Goal: Communication & Community: Answer question/provide support

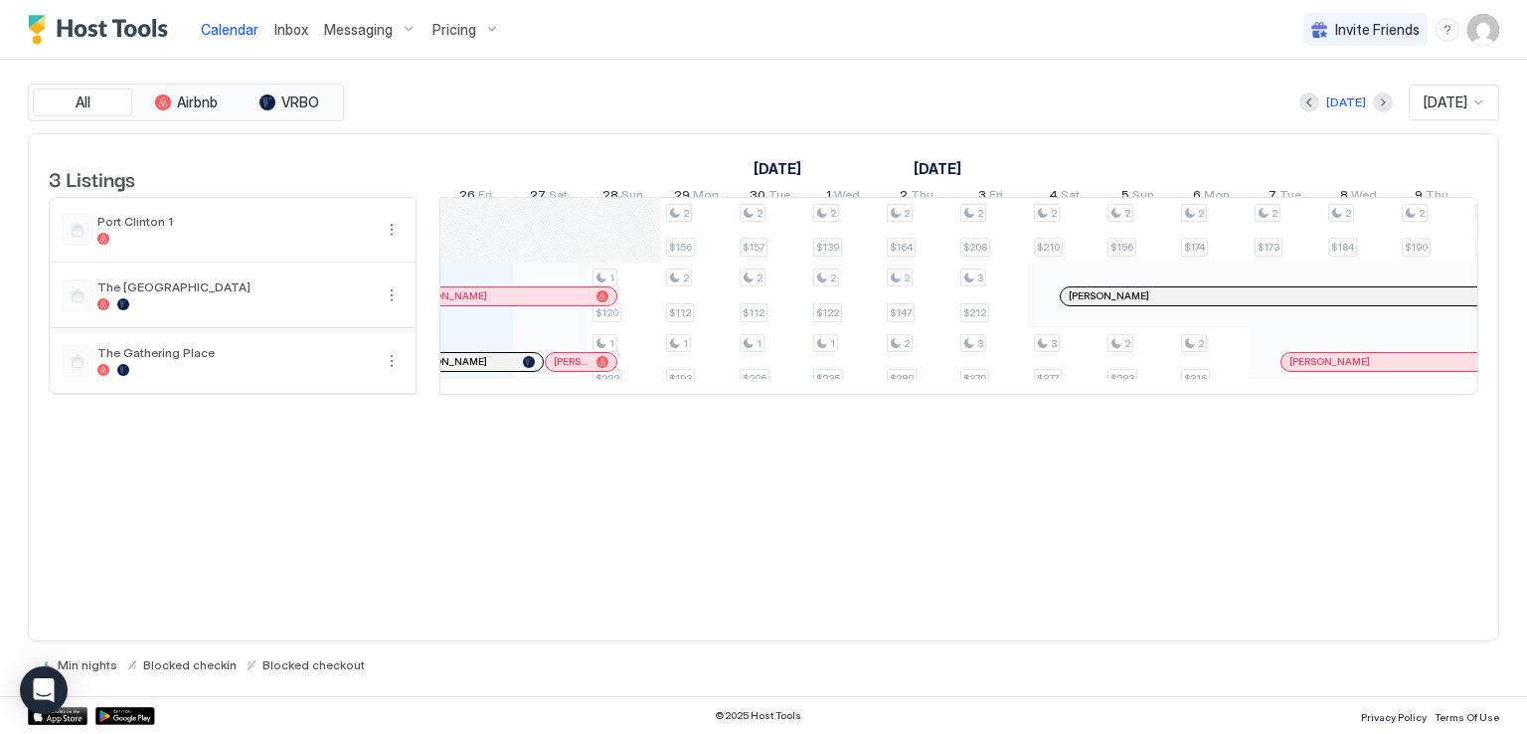
scroll to position [0, 1105]
click at [294, 21] on span "Inbox" at bounding box center [291, 29] width 34 height 17
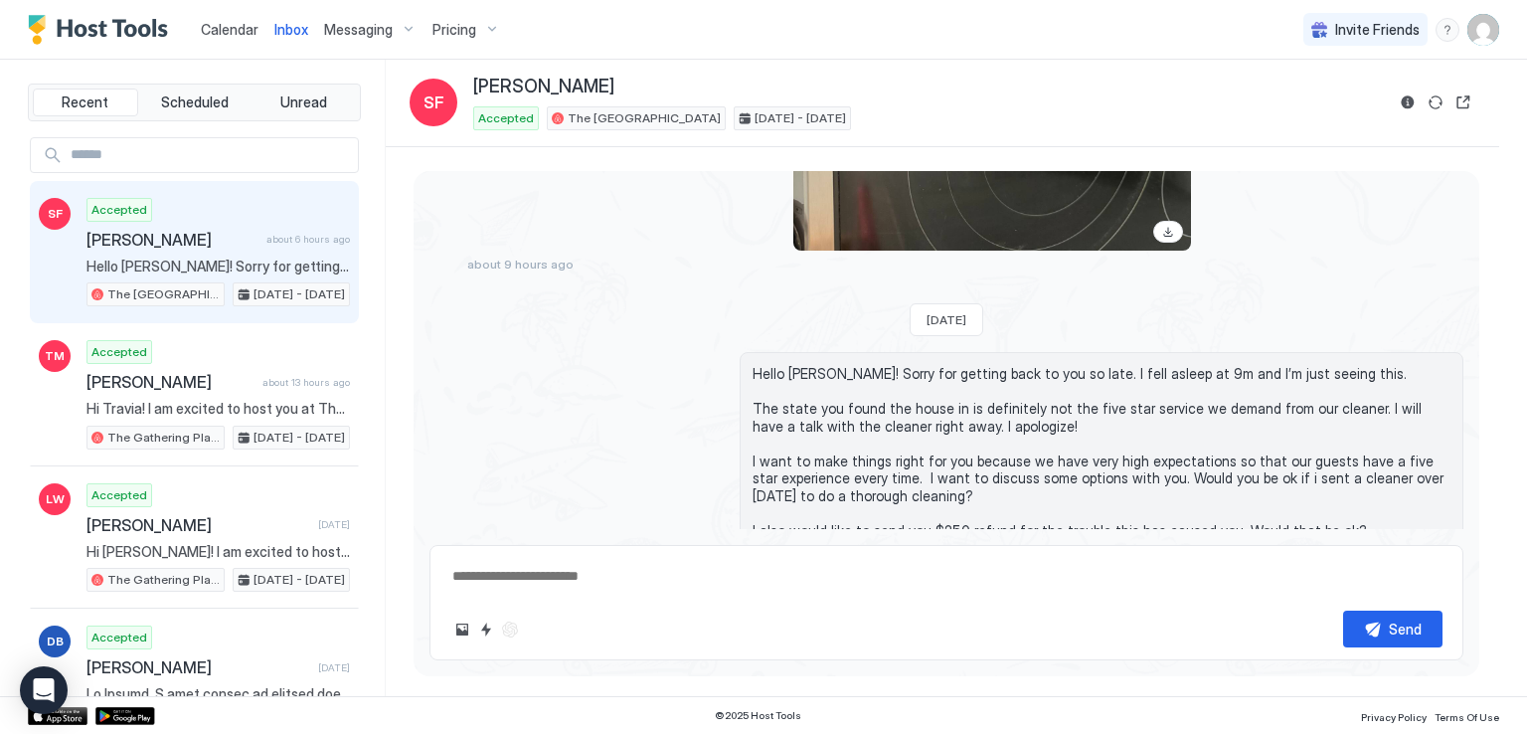
scroll to position [7431, 0]
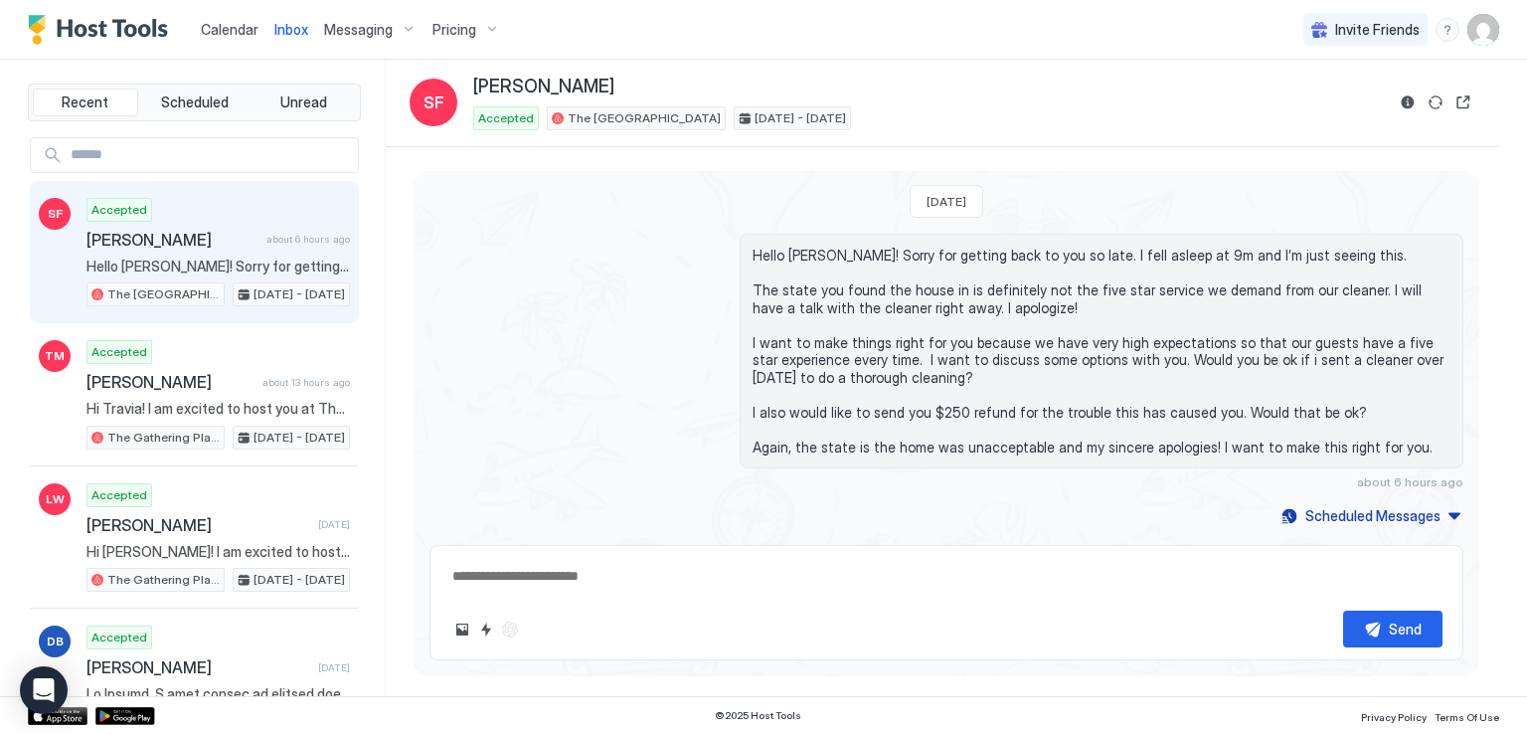
click at [717, 33] on div "Calendar Inbox Messaging Pricing Invite Friends RM" at bounding box center [763, 30] width 1527 height 60
click at [632, 38] on div "Calendar Inbox Messaging Pricing Invite Friends RM" at bounding box center [763, 30] width 1527 height 60
click at [20, 5] on div "Calendar Inbox Messaging Pricing Invite Friends RM" at bounding box center [763, 30] width 1527 height 60
click at [20, 27] on div "Calendar Inbox Messaging Pricing Invite Friends RM" at bounding box center [763, 30] width 1527 height 60
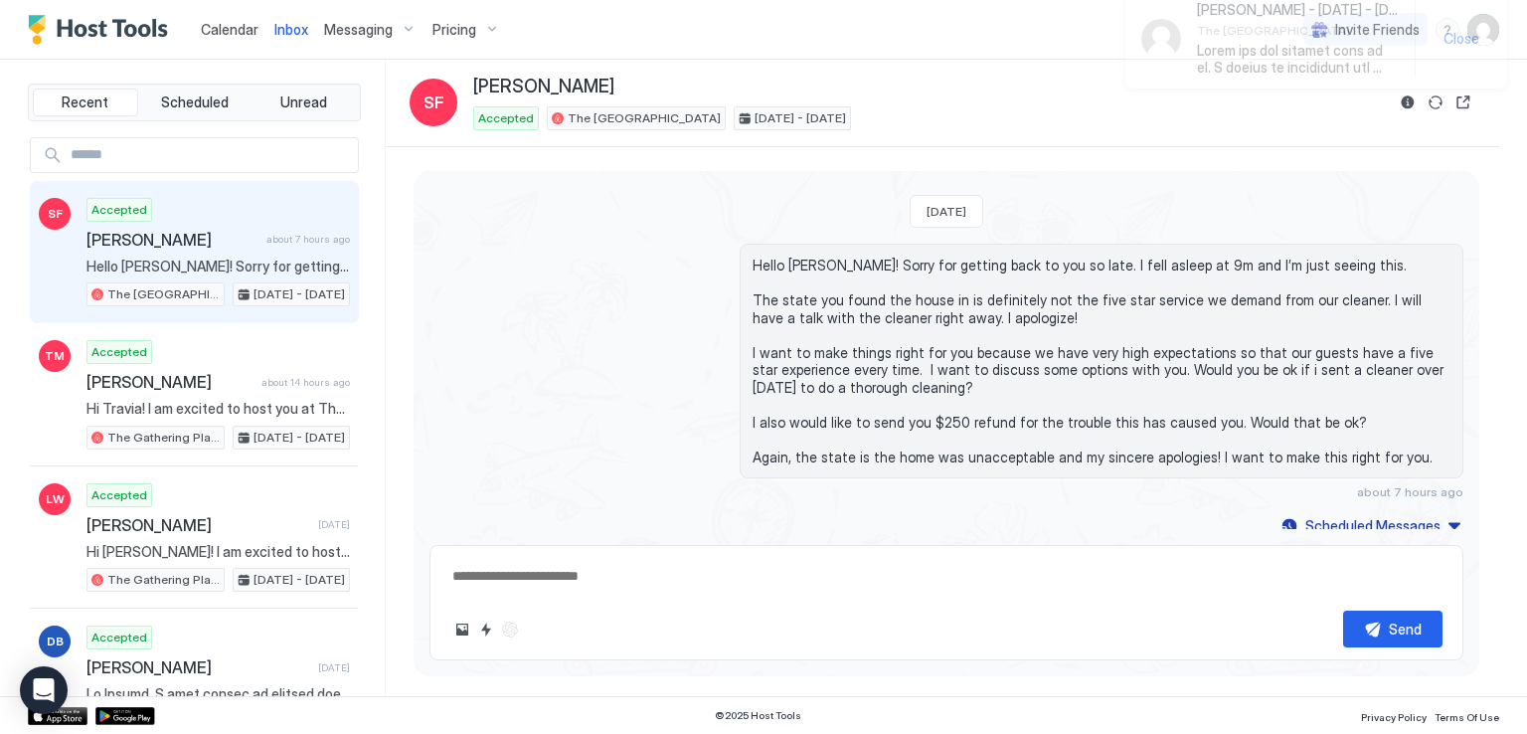
scroll to position [7452, 0]
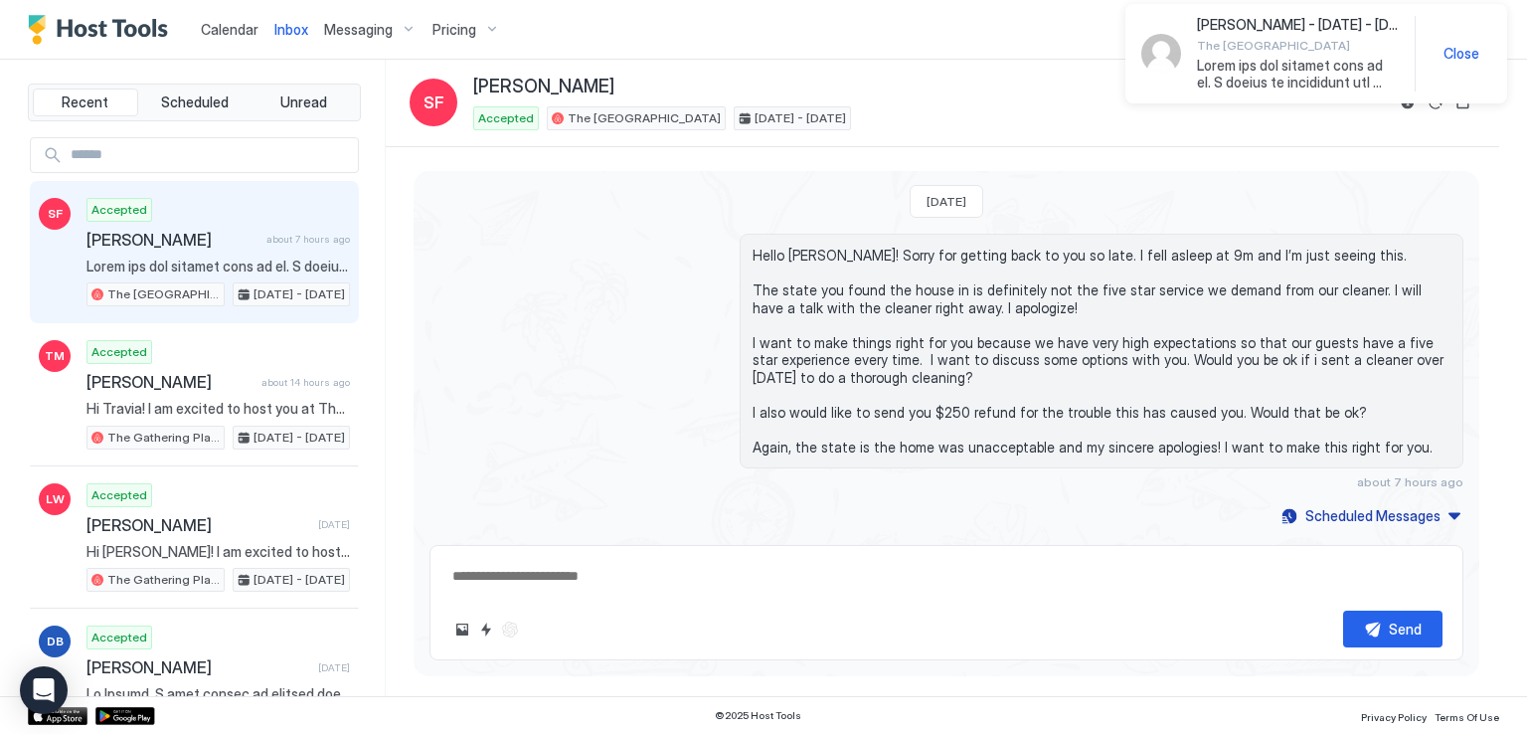
click at [211, 255] on div "Accepted [PERSON_NAME] about 7 hours ago The Airplane Art House [DATE] - [DATE]" at bounding box center [219, 252] width 264 height 109
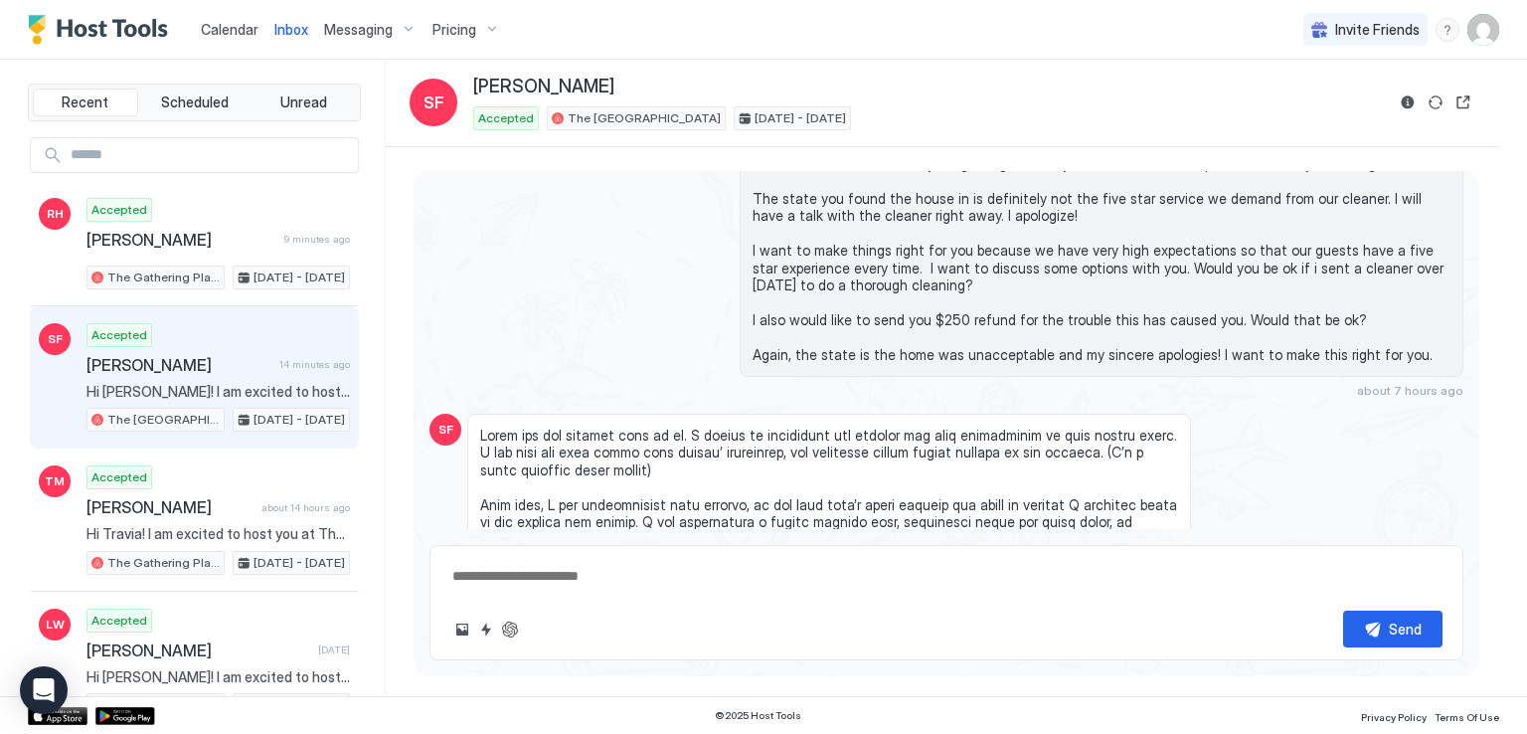
scroll to position [7835, 0]
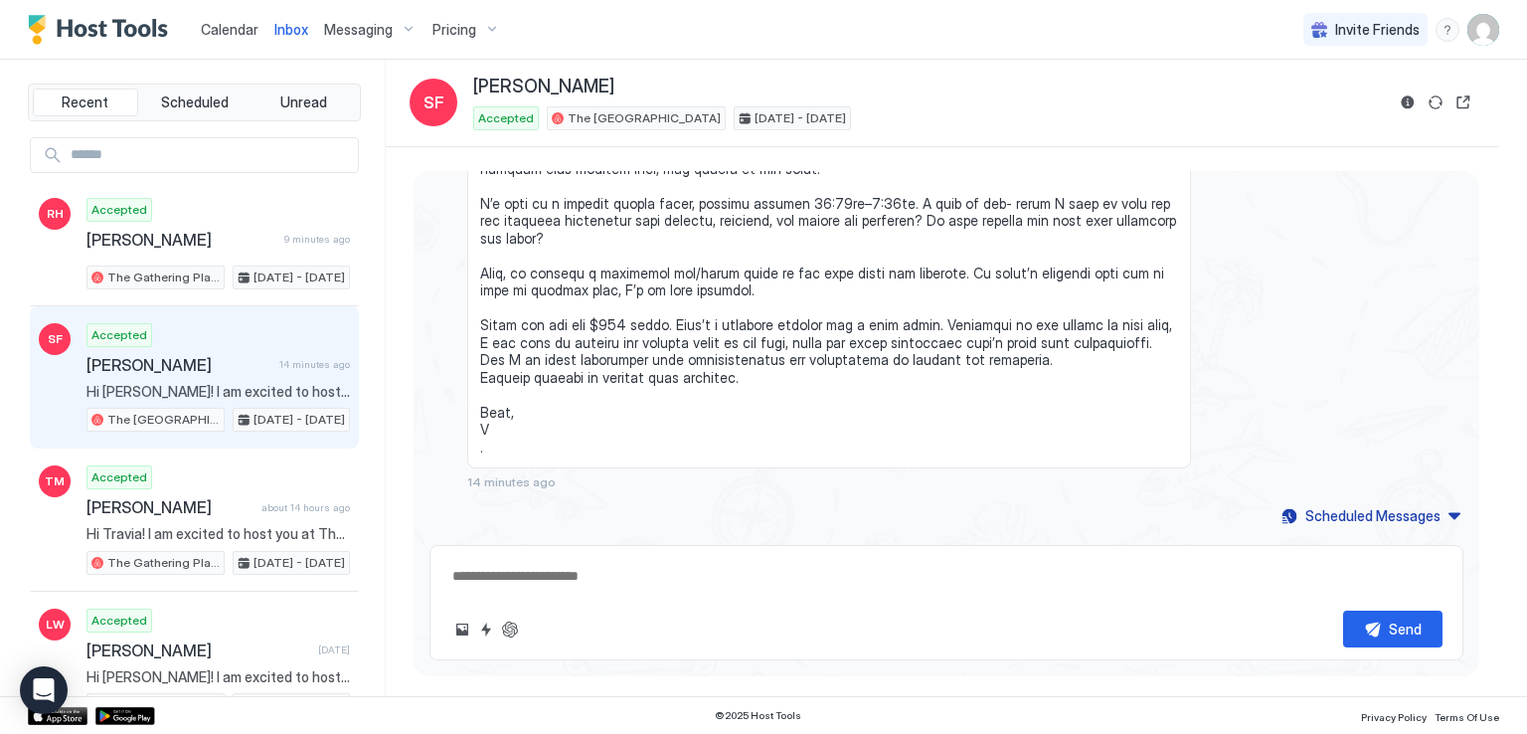
click at [737, 33] on div "Calendar Inbox Messaging Pricing Invite Friends RM" at bounding box center [763, 30] width 1527 height 60
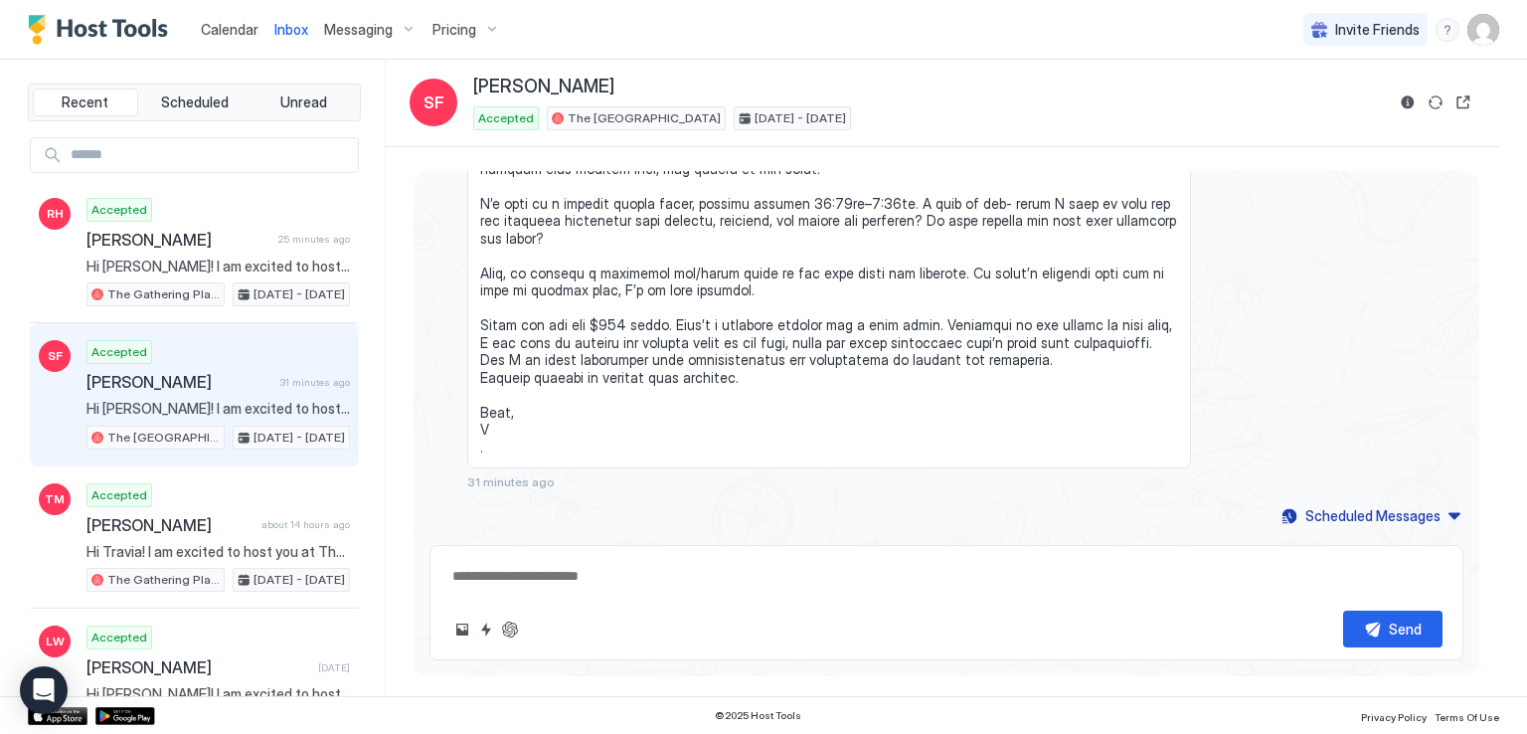
type textarea "*"
